Goal: Task Accomplishment & Management: Manage account settings

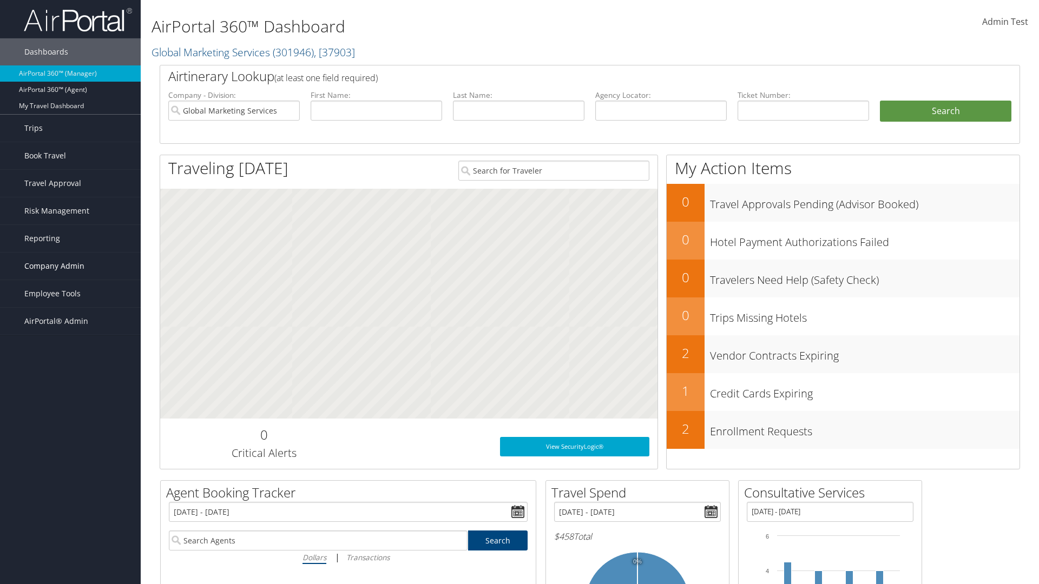
click at [70, 266] on span "Company Admin" at bounding box center [54, 266] width 60 height 27
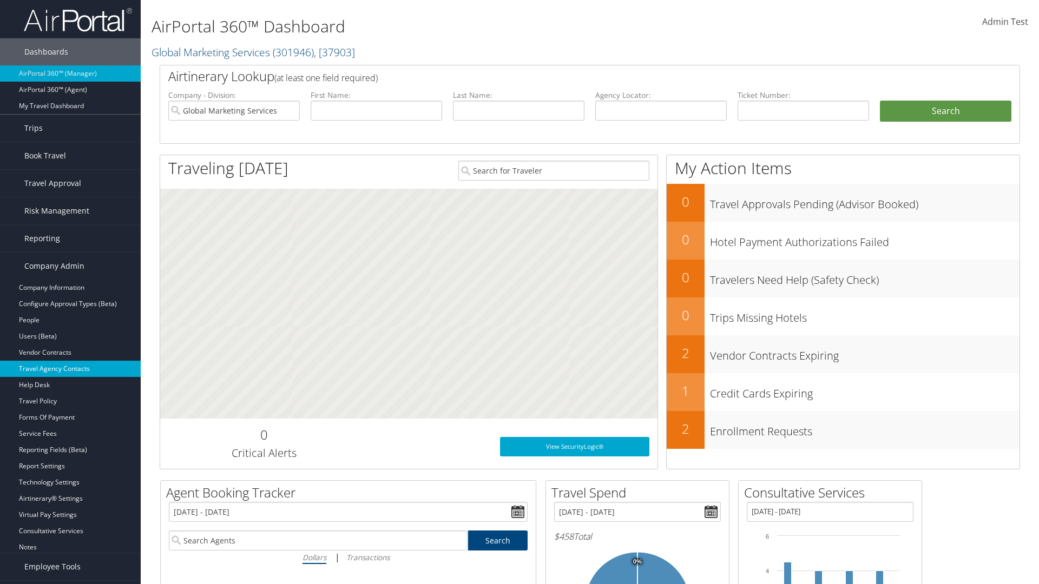
click at [70, 369] on link "Travel Agency Contacts" at bounding box center [70, 369] width 141 height 16
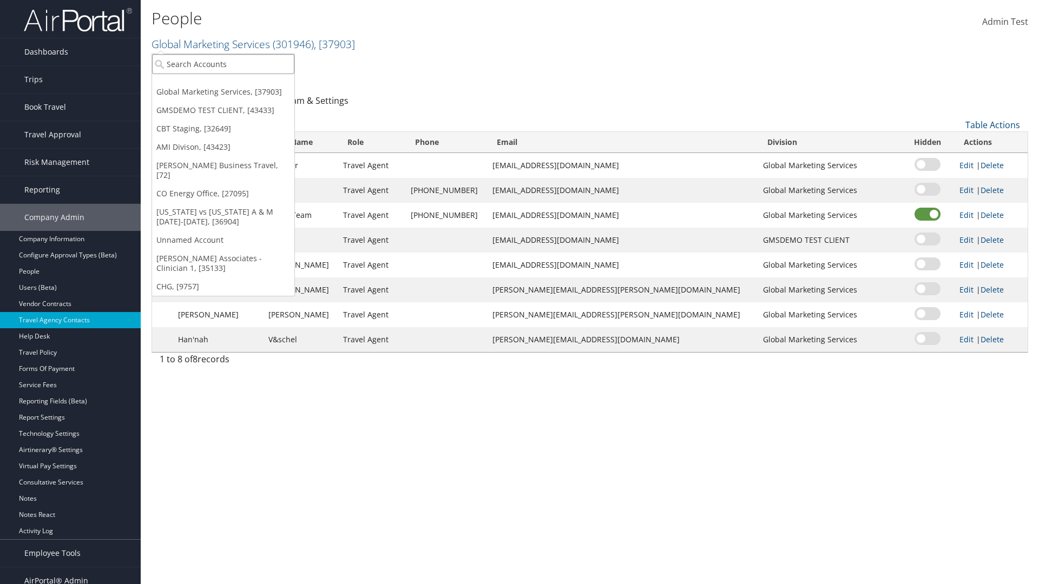
click at [223, 64] on input "search" at bounding box center [223, 64] width 142 height 20
type input "Global Marketing Services"
click at [233, 84] on div "Global Marketing Services (301946), [37903]" at bounding box center [233, 84] width 174 height 10
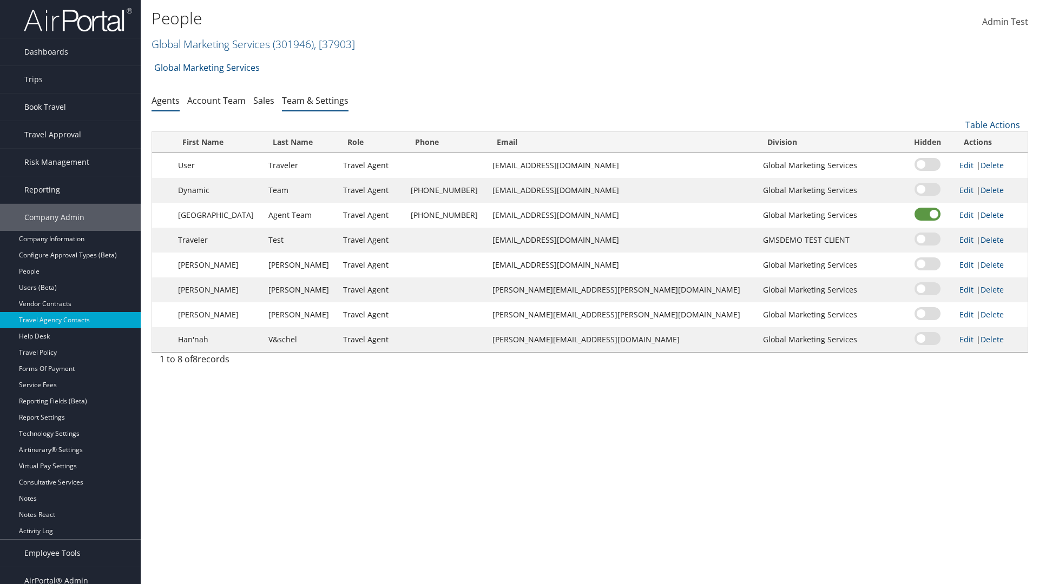
click at [315, 100] on link "Team & Settings" at bounding box center [315, 101] width 67 height 12
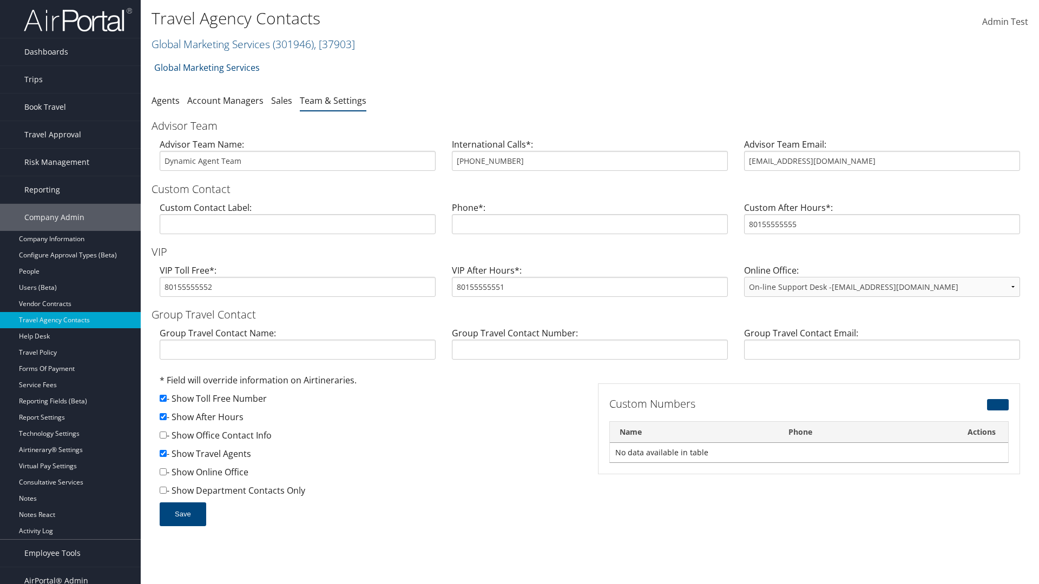
click at [163, 417] on input "checkbox" at bounding box center [163, 416] width 7 height 7
checkbox input "false"
click at [182, 514] on button "Save" at bounding box center [183, 515] width 47 height 24
click at [163, 417] on input "checkbox" at bounding box center [163, 416] width 7 height 7
checkbox input "true"
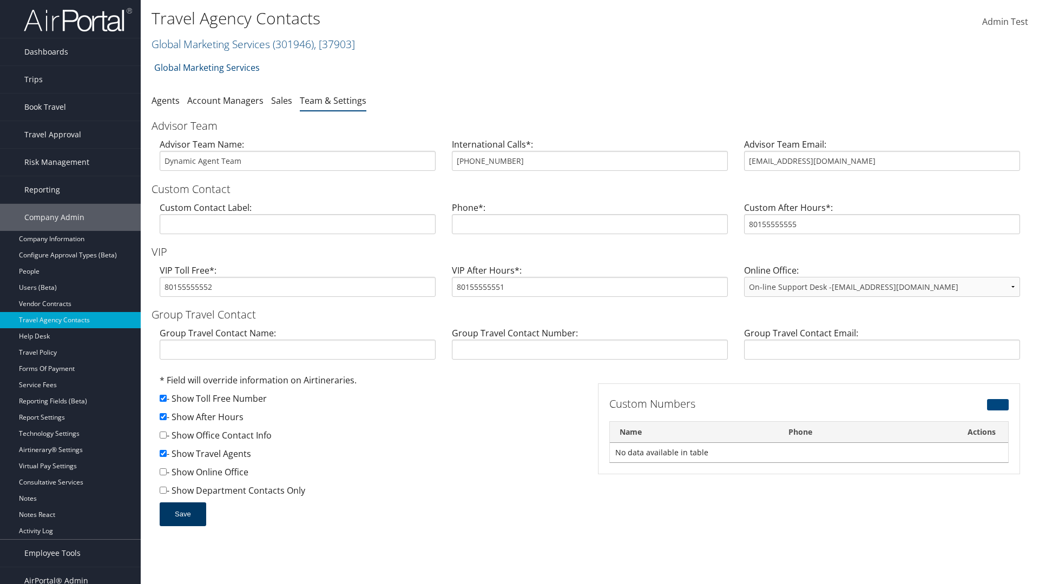
click at [182, 514] on button "Save" at bounding box center [183, 515] width 47 height 24
